Goal: Task Accomplishment & Management: Manage account settings

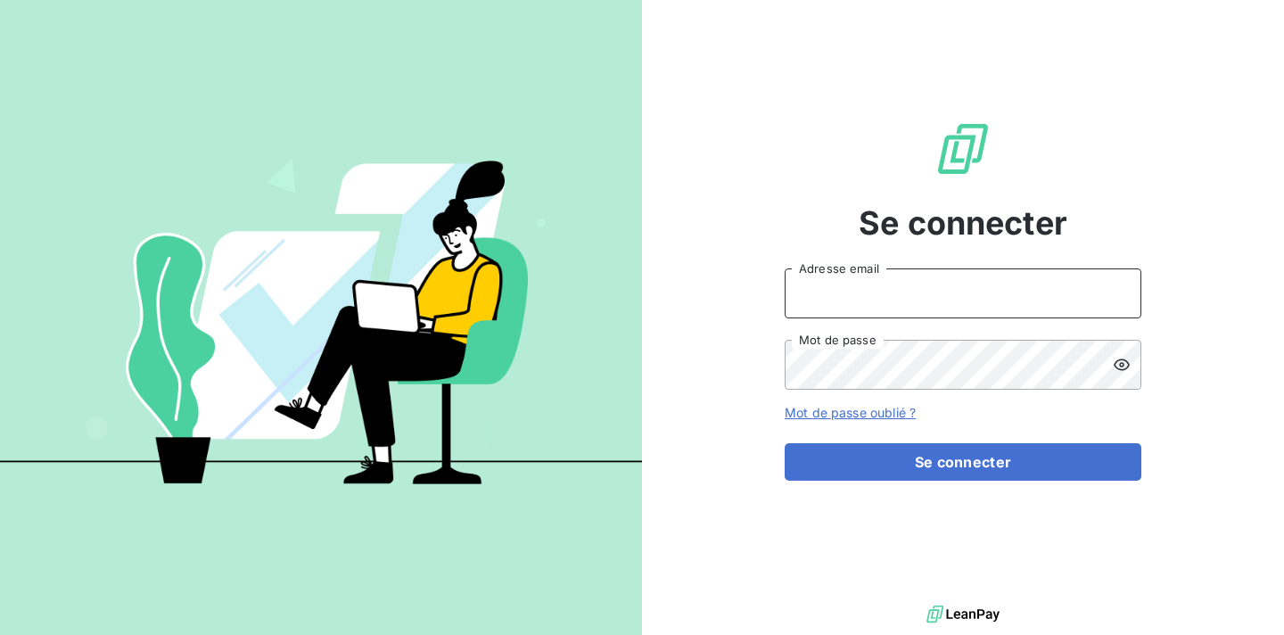
click at [968, 302] on input "Adresse email" at bounding box center [963, 293] width 357 height 50
type input "[EMAIL_ADDRESS][DOMAIN_NAME]"
click at [785, 443] on button "Se connecter" at bounding box center [963, 461] width 357 height 37
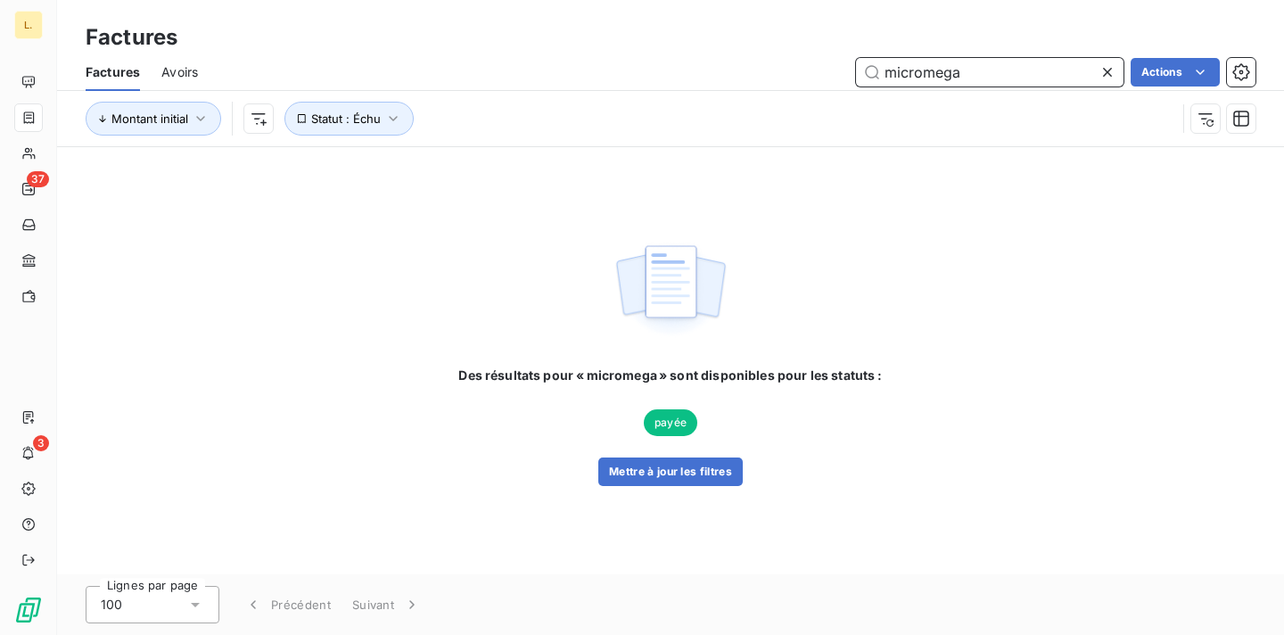
click at [902, 65] on input "micromega" at bounding box center [990, 72] width 268 height 29
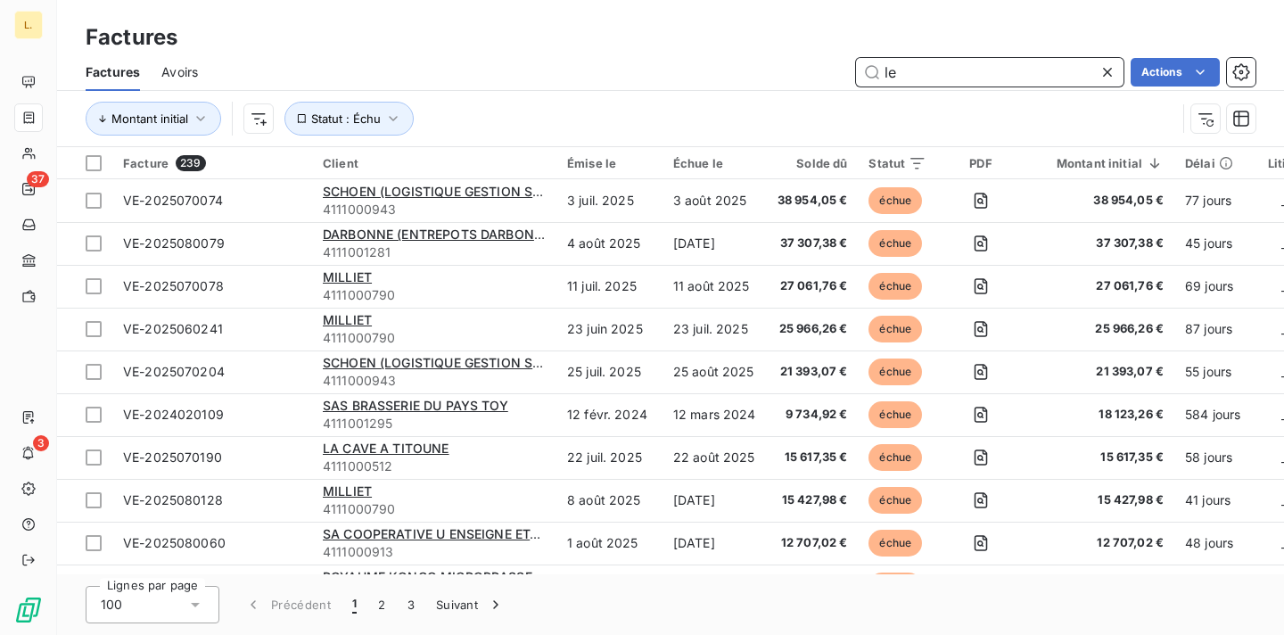
type input "l"
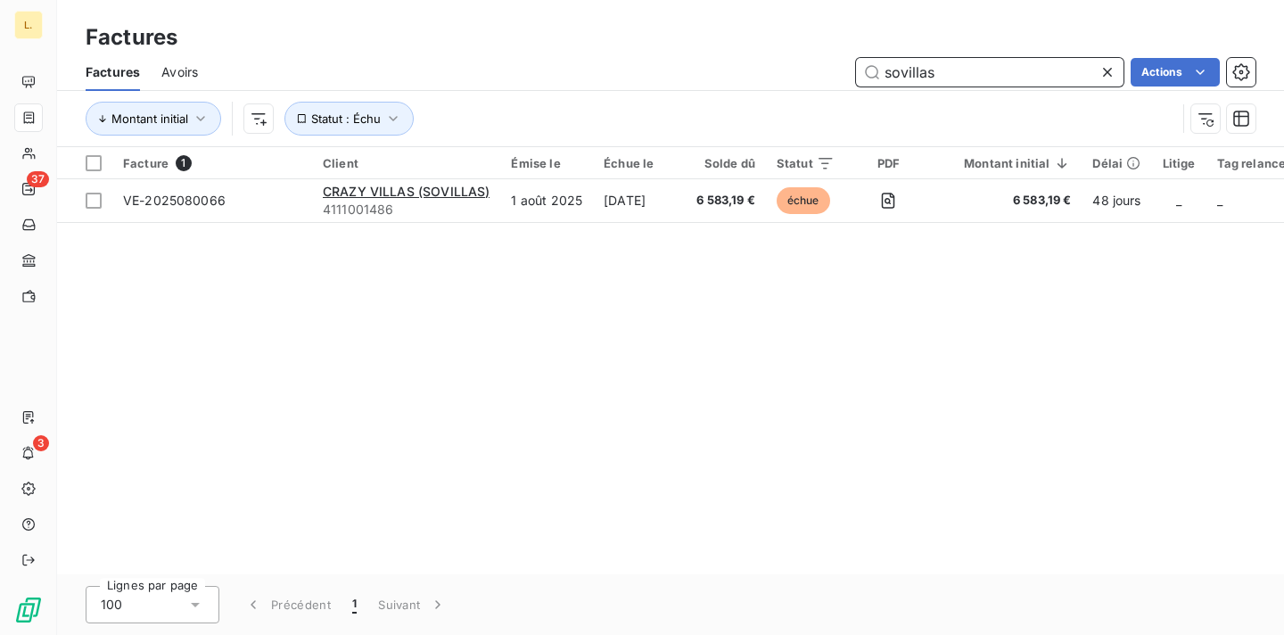
click at [936, 72] on input "sovillas" at bounding box center [990, 72] width 268 height 29
type input "craz"
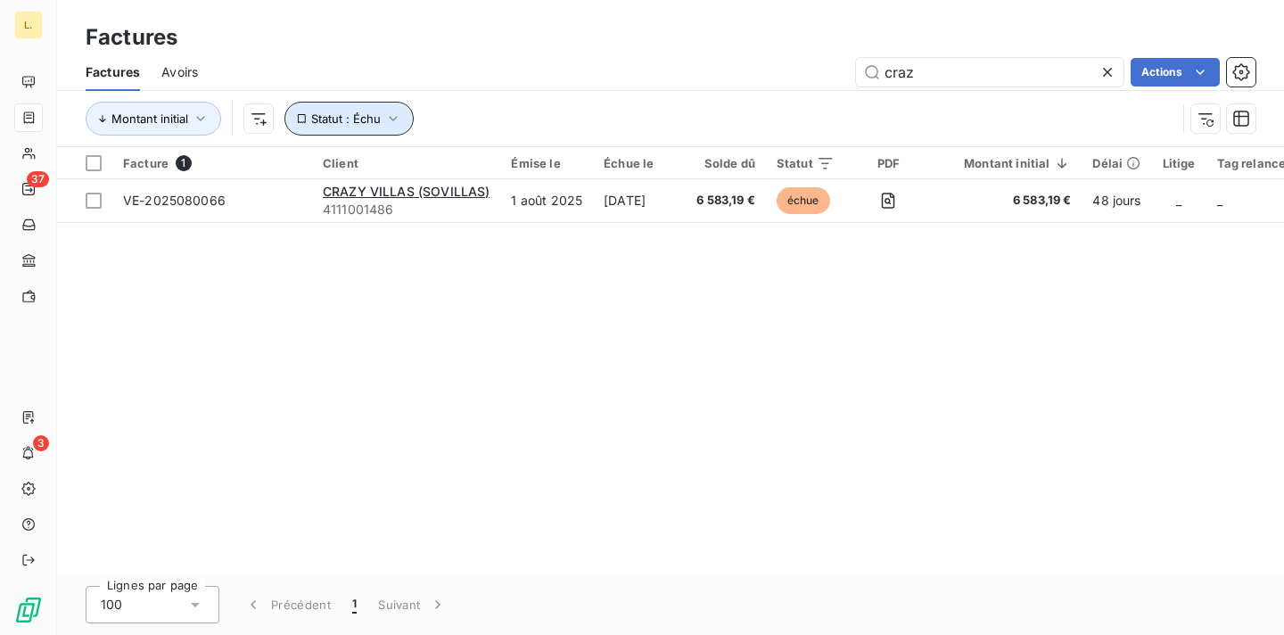
click at [349, 105] on button "Statut : Échu" at bounding box center [348, 119] width 129 height 34
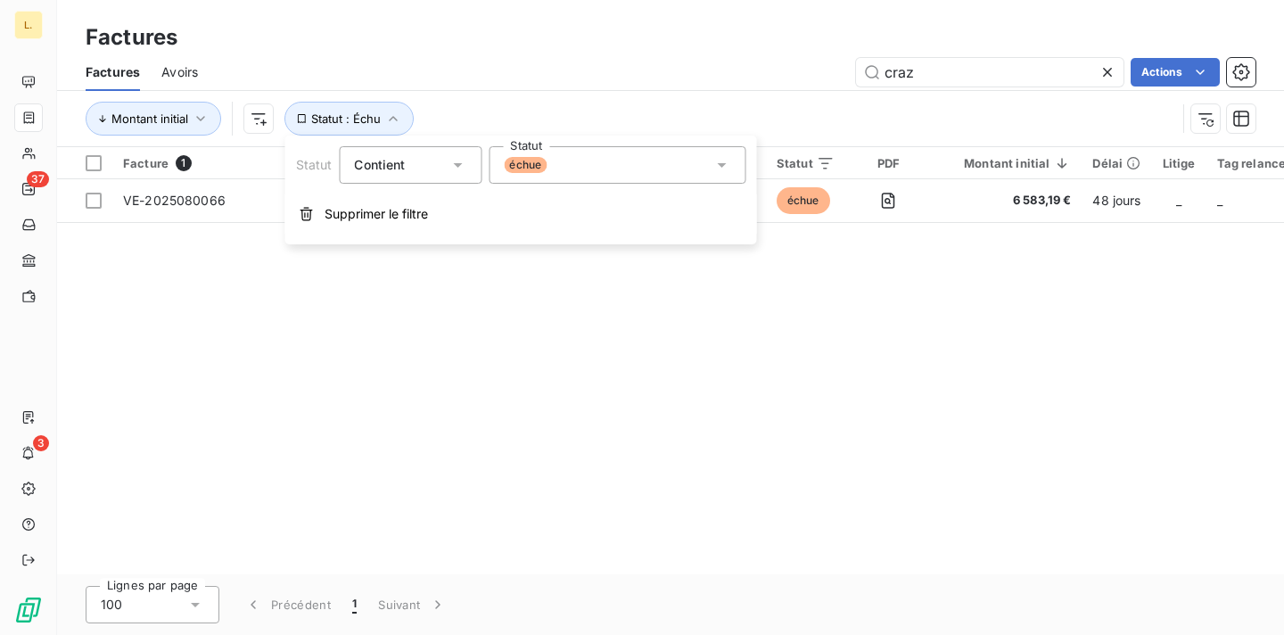
click at [545, 161] on div "échue" at bounding box center [525, 165] width 43 height 16
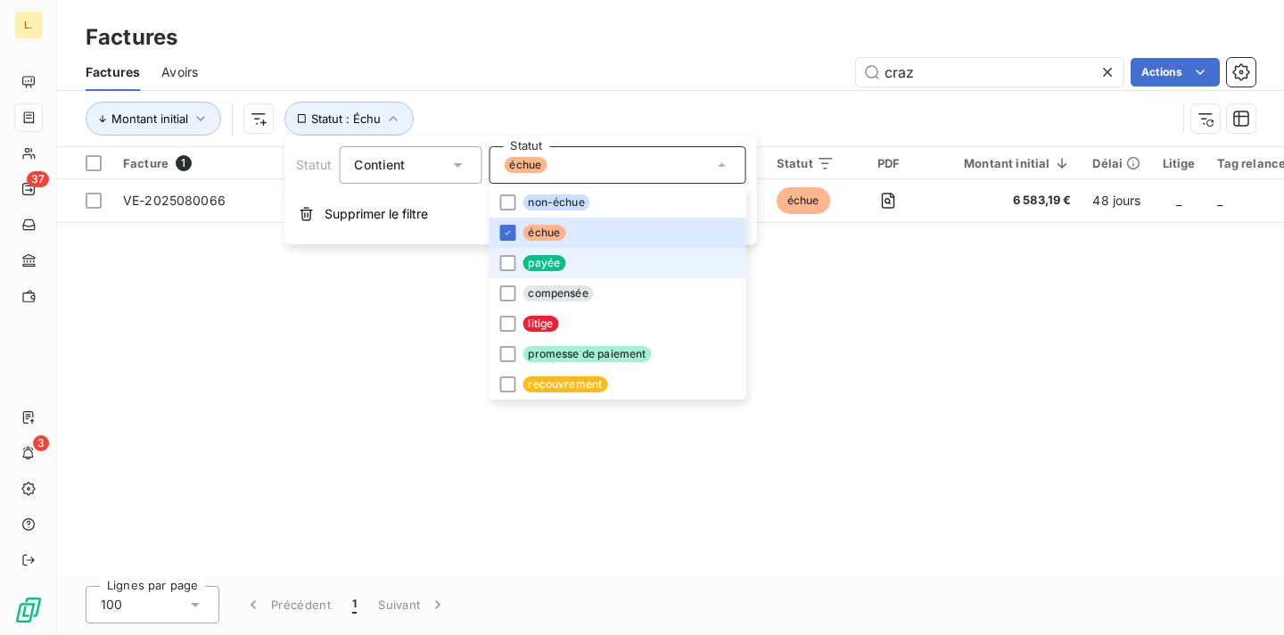
click at [547, 259] on span "payée" at bounding box center [544, 263] width 43 height 16
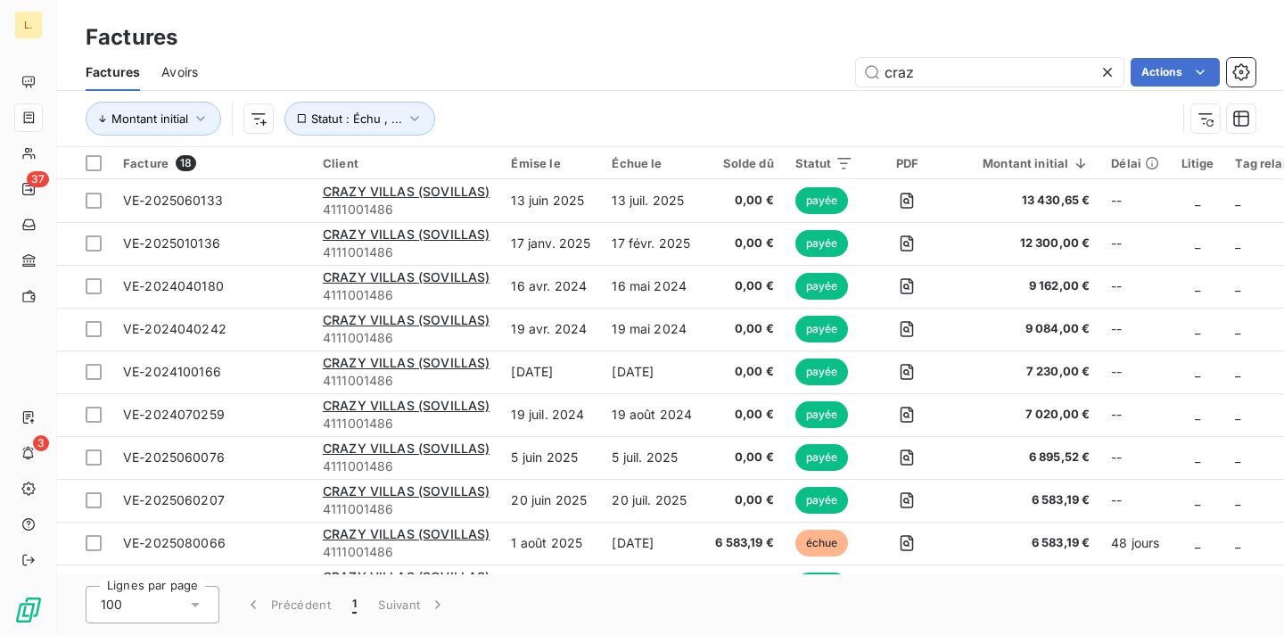
click at [803, 51] on div "Factures" at bounding box center [670, 37] width 1227 height 32
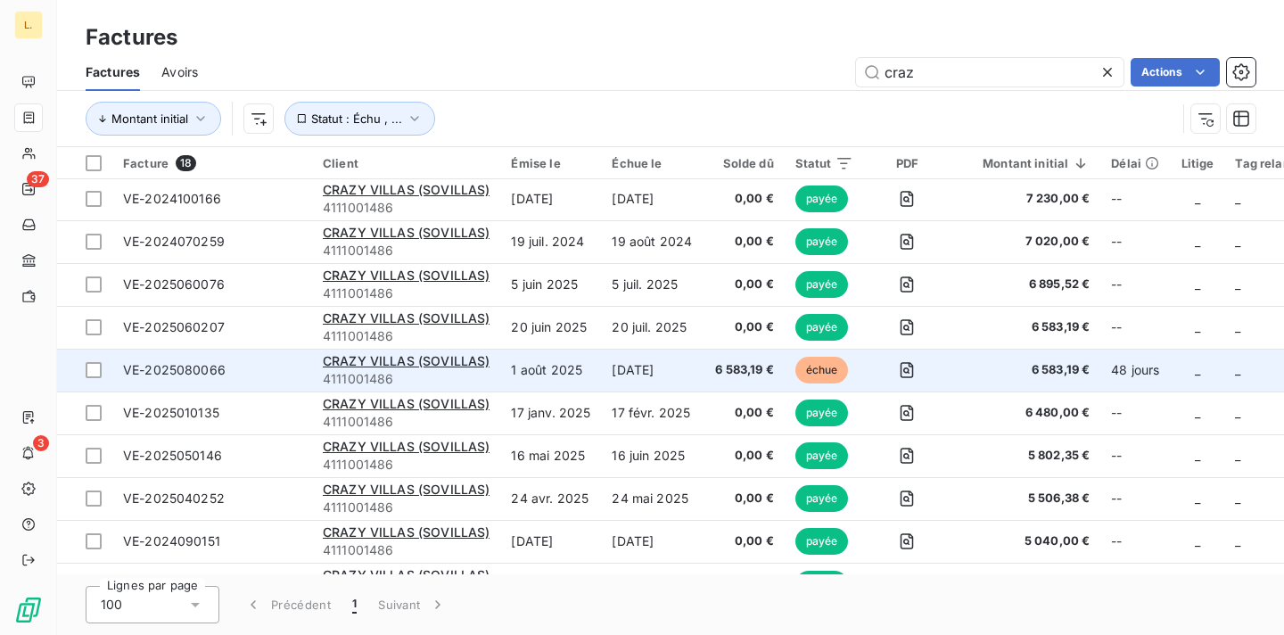
scroll to position [163, 0]
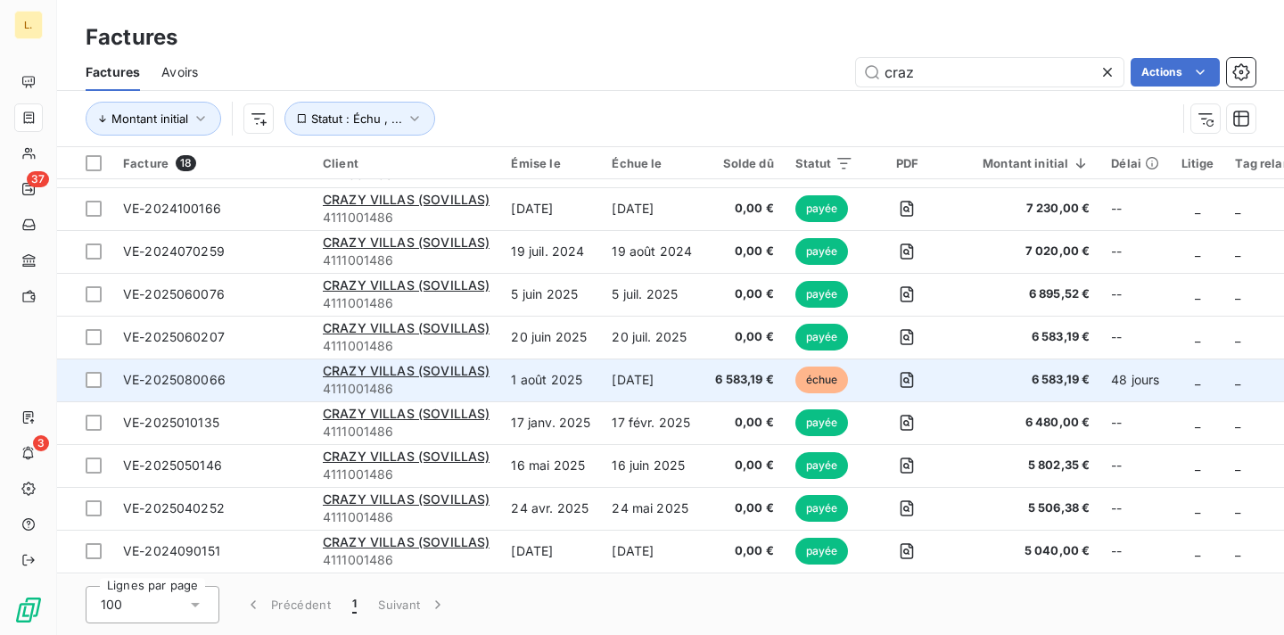
click at [671, 379] on td "[DATE]" at bounding box center [652, 379] width 103 height 43
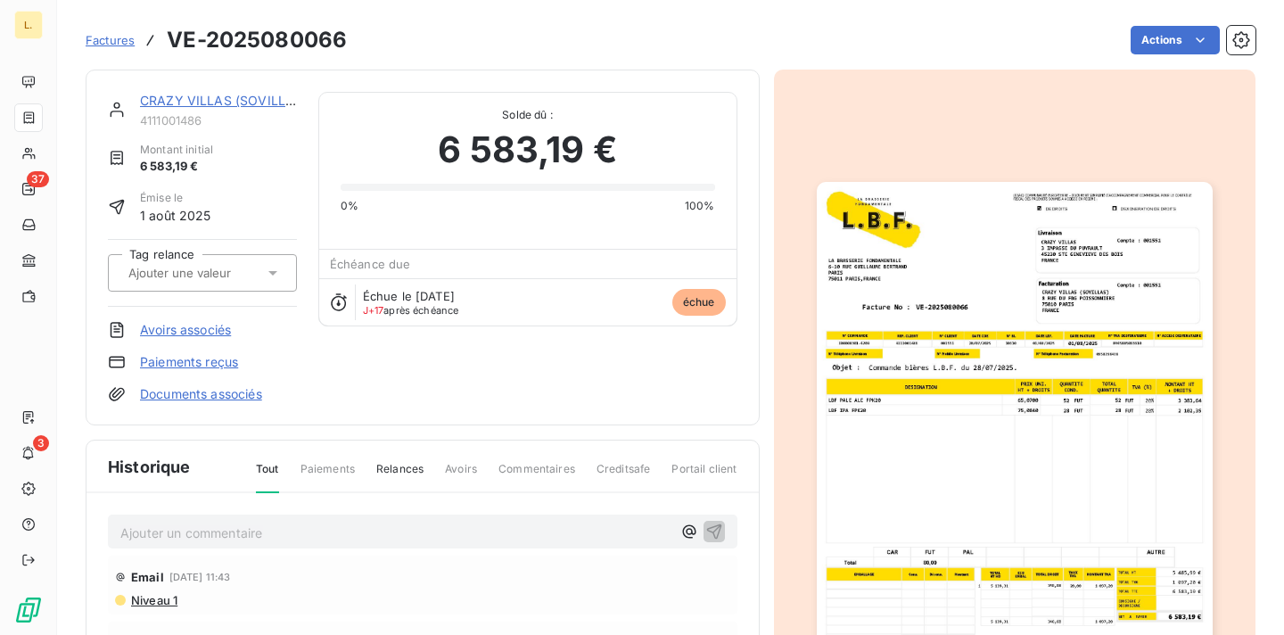
click at [1106, 242] on img "button" at bounding box center [1015, 461] width 396 height 559
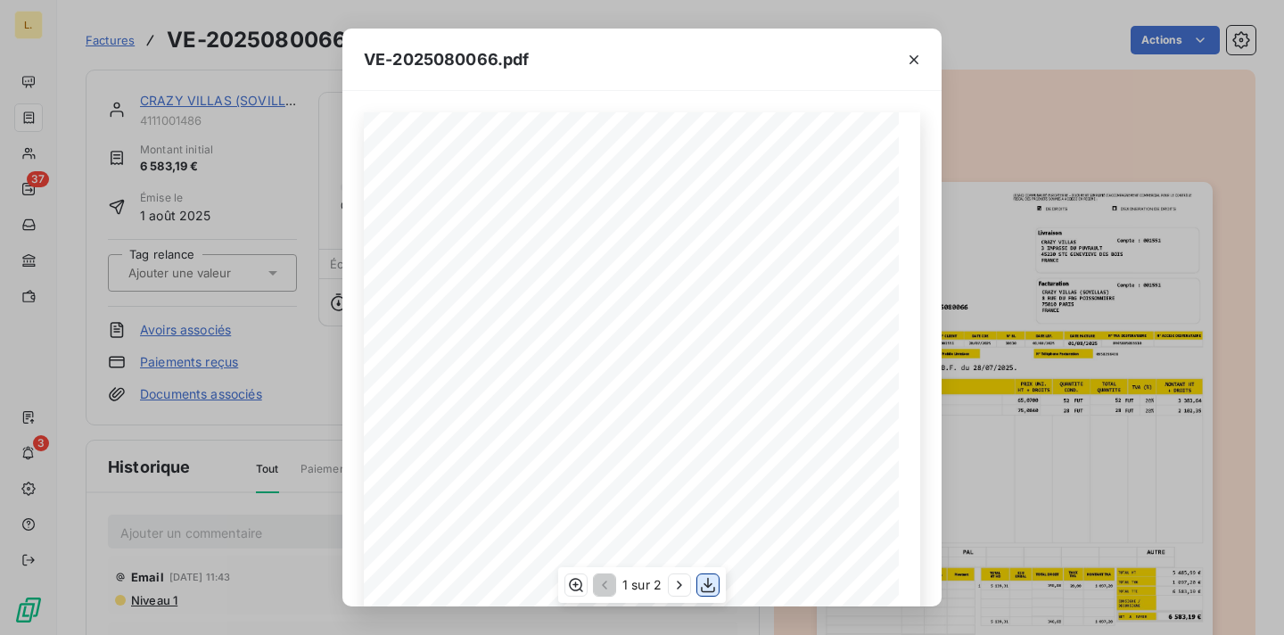
click at [707, 585] on icon "button" at bounding box center [708, 585] width 14 height 15
